Goal: Check status: Check status

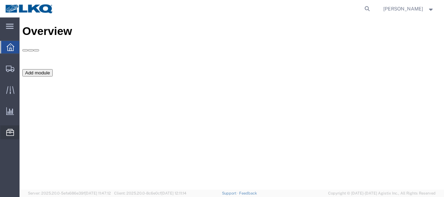
click at [0, 0] on span "Location Appointment" at bounding box center [0, 0] width 0 height 0
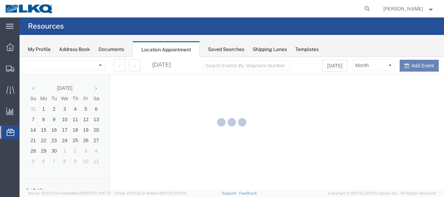
select select "27578"
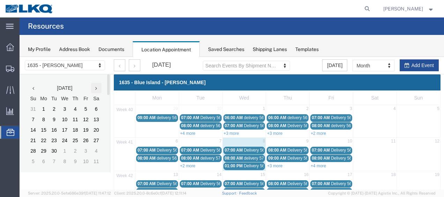
click at [97, 89] on icon at bounding box center [96, 88] width 2 height 5
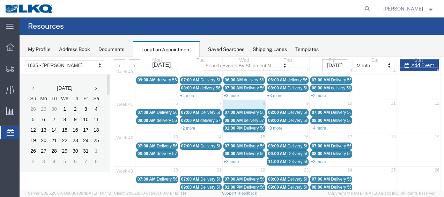
scroll to position [70, 0]
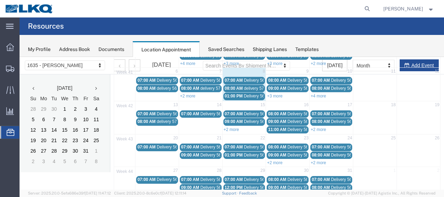
click at [246, 86] on span "delivery 57012377" at bounding box center [261, 88] width 34 height 5
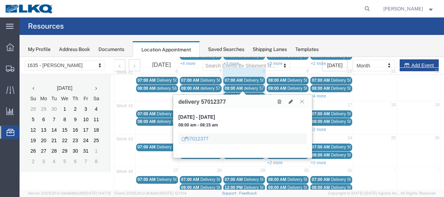
click at [303, 102] on icon at bounding box center [302, 101] width 4 height 4
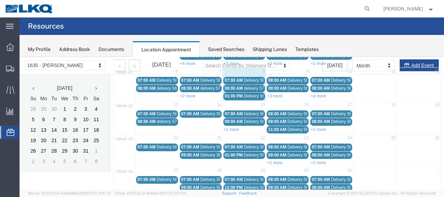
click at [258, 79] on span "Delivery 56682226" at bounding box center [261, 80] width 35 height 5
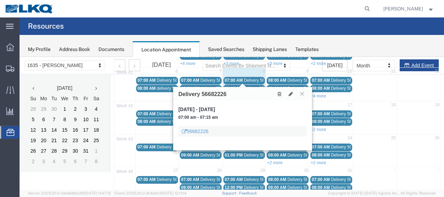
click at [304, 95] on icon at bounding box center [302, 94] width 4 height 4
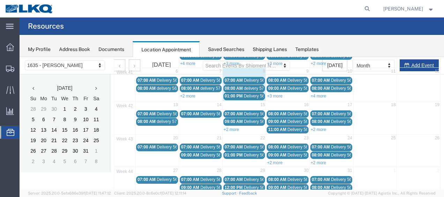
click at [238, 94] on span "01:00 PM" at bounding box center [234, 96] width 18 height 5
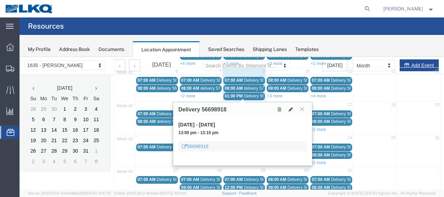
click at [303, 111] on button at bounding box center [302, 109] width 9 height 7
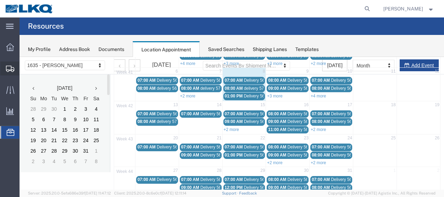
click at [0, 0] on span "Shipment Manager" at bounding box center [0, 0] width 0 height 0
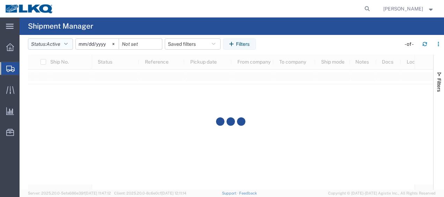
click at [68, 43] on icon "button" at bounding box center [65, 44] width 3 height 5
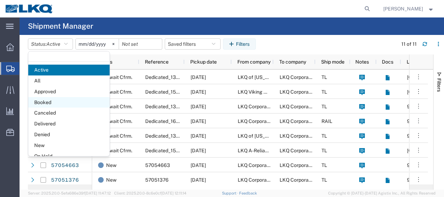
click at [51, 97] on span "Booked" at bounding box center [68, 102] width 81 height 11
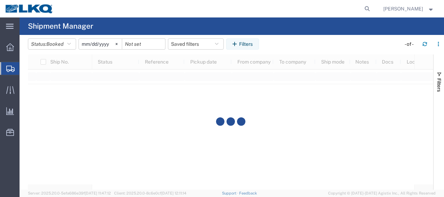
click at [86, 41] on input "[DATE]" at bounding box center [100, 44] width 43 height 10
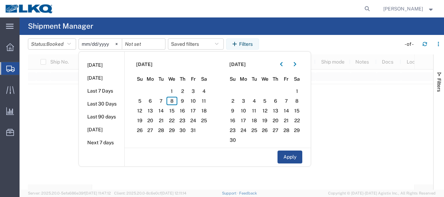
type input "[PHONE_NUMBER]"
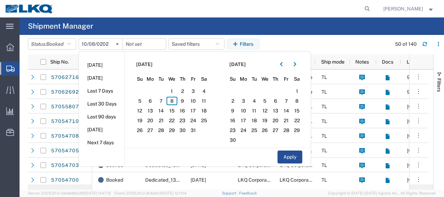
type input "[DATE]"
click at [173, 102] on span "8" at bounding box center [172, 101] width 11 height 8
click at [182, 101] on span "9" at bounding box center [182, 101] width 11 height 8
click at [289, 157] on button "Apply" at bounding box center [290, 157] width 25 height 13
type input "[DATE]"
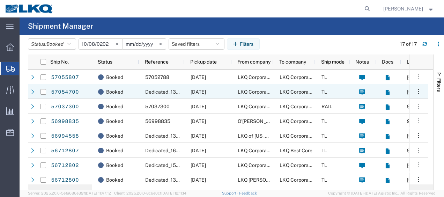
scroll to position [134, 0]
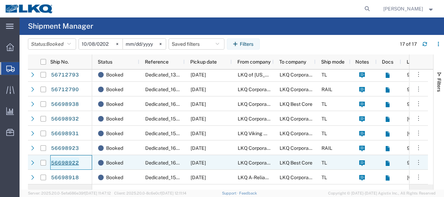
click at [61, 162] on link "56698922" at bounding box center [65, 163] width 29 height 11
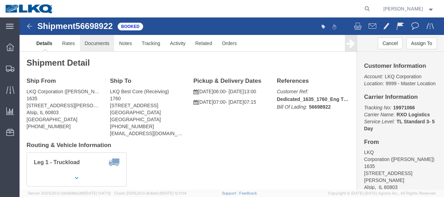
click link "Documents"
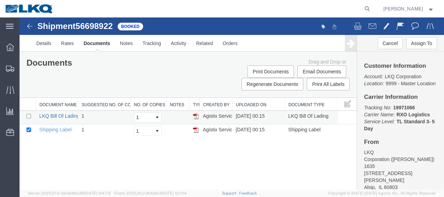
click at [60, 115] on link "LKQ Bill Of Lading" at bounding box center [59, 116] width 40 height 6
click at [31, 24] on img at bounding box center [29, 26] width 8 height 8
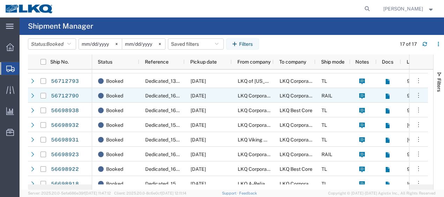
scroll to position [134, 0]
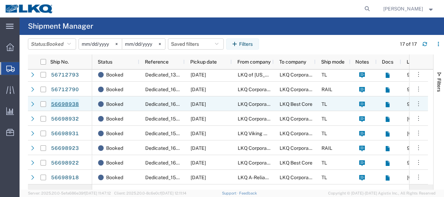
click at [71, 102] on link "56698938" at bounding box center [65, 104] width 29 height 11
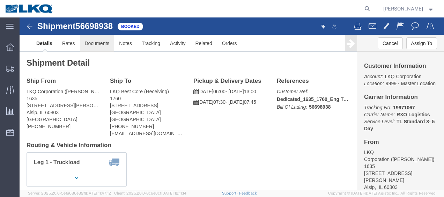
click link "Documents"
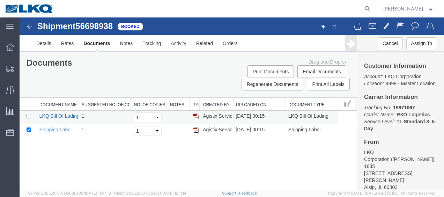
click at [56, 113] on link "LKQ Bill Of Lading" at bounding box center [59, 116] width 40 height 6
click at [34, 27] on img at bounding box center [29, 26] width 8 height 8
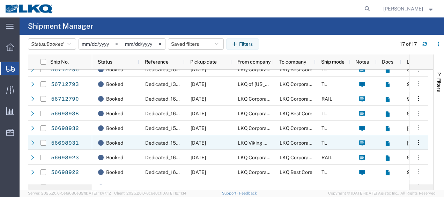
scroll to position [134, 0]
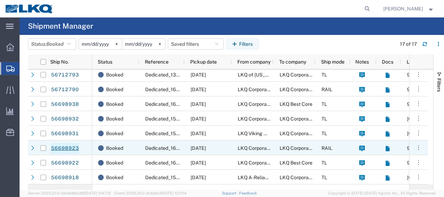
click at [64, 146] on link "56698923" at bounding box center [65, 148] width 29 height 11
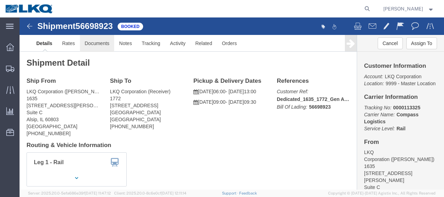
click link "Documents"
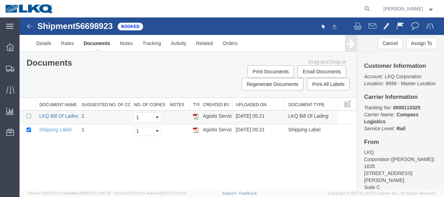
click at [52, 116] on link "LKQ Bill Of Lading" at bounding box center [59, 116] width 40 height 6
click at [28, 28] on img at bounding box center [29, 26] width 8 height 8
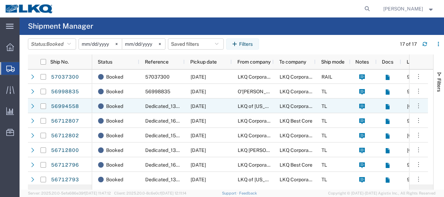
scroll to position [10, 0]
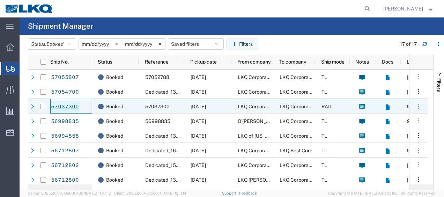
click at [71, 108] on link "57037300" at bounding box center [65, 106] width 29 height 11
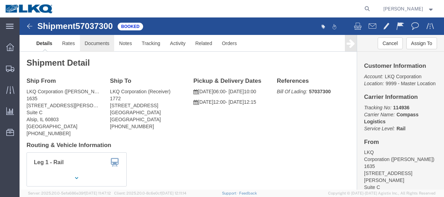
click link "Documents"
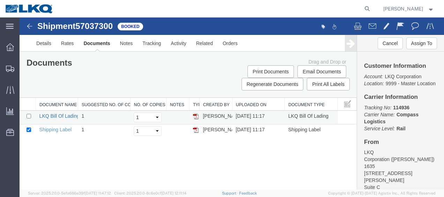
click at [60, 114] on link "LKQ Bill Of Lading" at bounding box center [59, 116] width 40 height 6
click at [33, 25] on img at bounding box center [29, 26] width 8 height 8
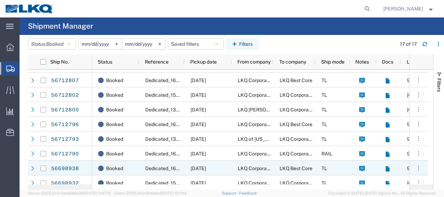
scroll to position [129, 0]
